Goal: Check status: Check status

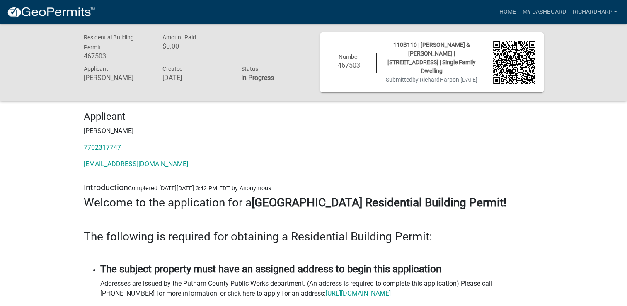
click at [350, 65] on h6 "467503" at bounding box center [349, 65] width 42 height 8
click at [538, 12] on link "My Dashboard" at bounding box center [544, 12] width 50 height 16
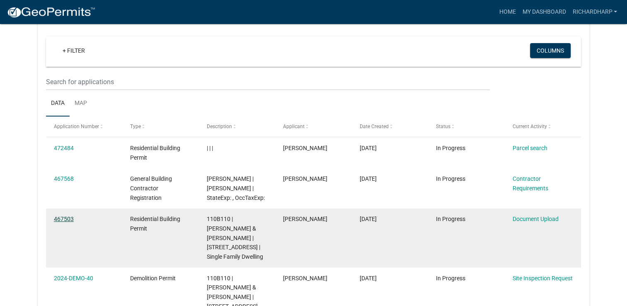
scroll to position [68, 0]
click at [68, 220] on link "467503" at bounding box center [64, 219] width 20 height 7
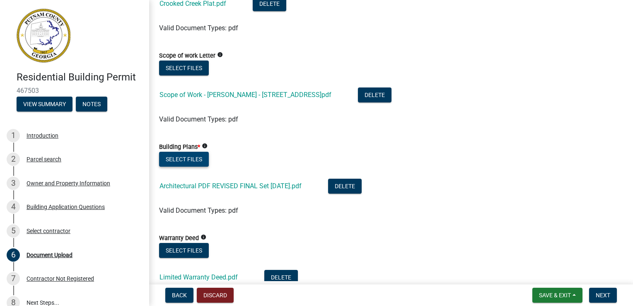
scroll to position [415, 0]
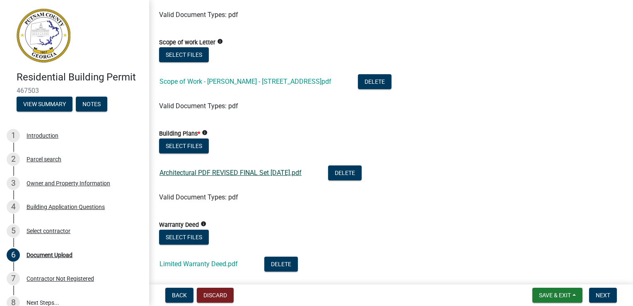
click at [187, 174] on link "Architectural PDF REVISED FINAL Set [DATE].pdf" at bounding box center [231, 173] width 142 height 8
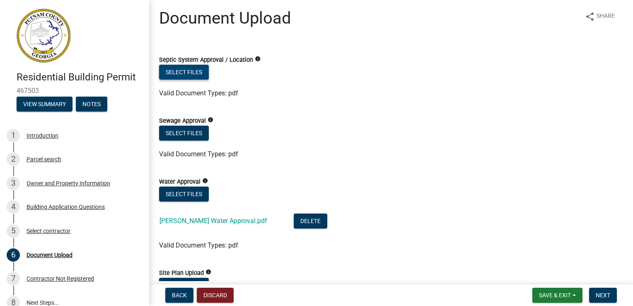
scroll to position [0, 0]
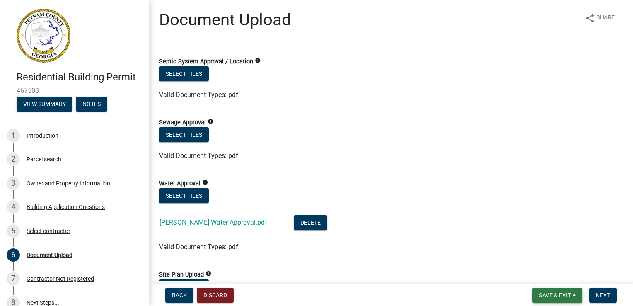
click at [553, 298] on span "Save & Exit" at bounding box center [555, 295] width 32 height 7
click at [536, 255] on button "Save" at bounding box center [550, 254] width 66 height 20
